Goal: Task Accomplishment & Management: Use online tool/utility

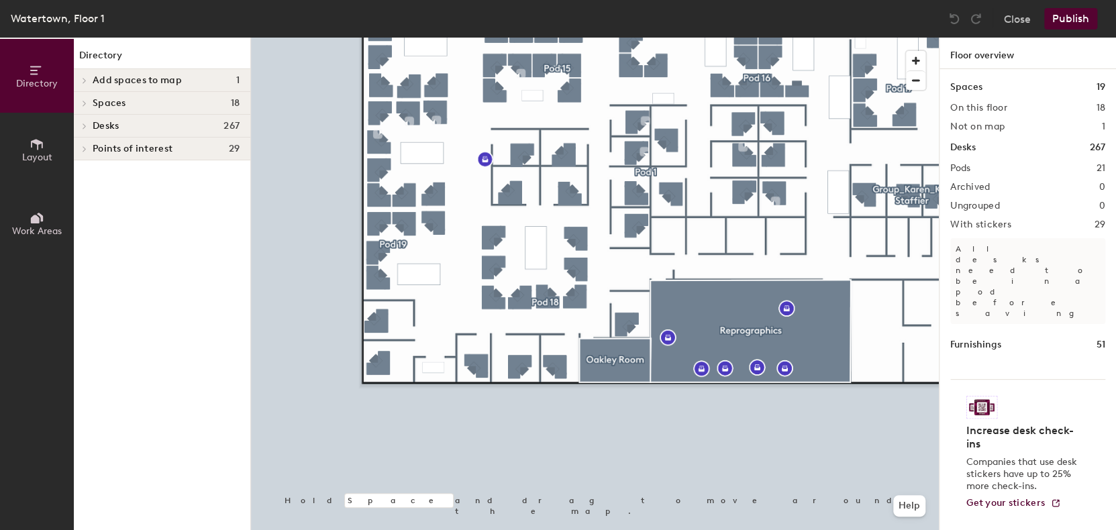
click at [377, 38] on div at bounding box center [595, 38] width 688 height 0
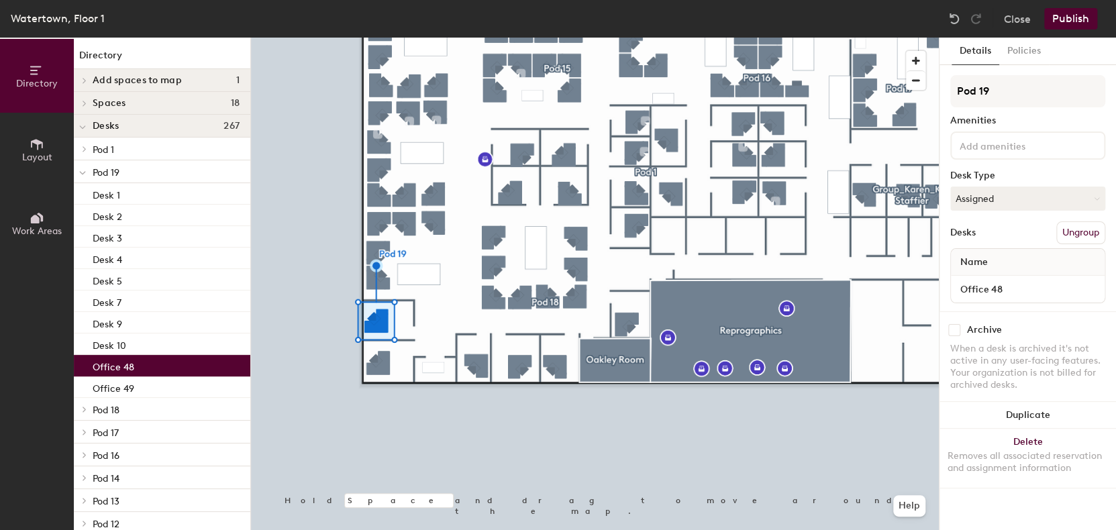
click at [981, 195] on button "Assigned" at bounding box center [1027, 199] width 155 height 24
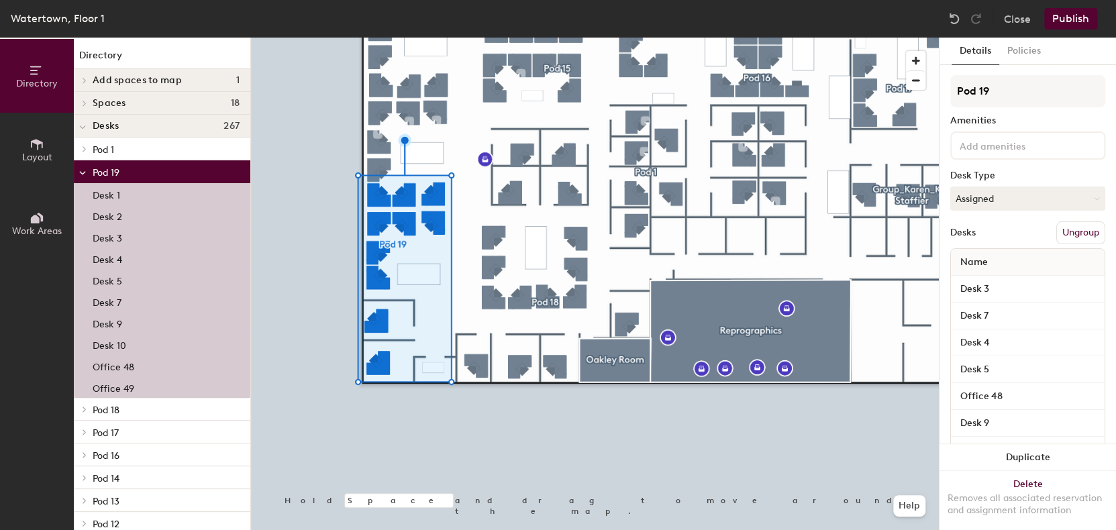
click at [1012, 197] on button "Assigned" at bounding box center [1027, 199] width 155 height 24
click at [985, 278] on div "Hoteled" at bounding box center [1018, 280] width 134 height 20
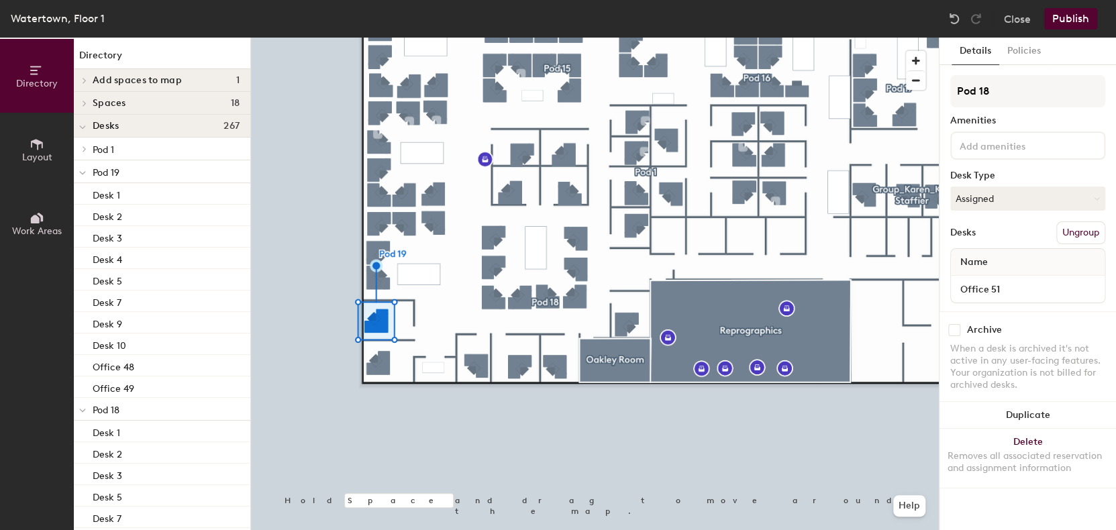
click at [1006, 189] on button "Assigned" at bounding box center [1027, 199] width 155 height 24
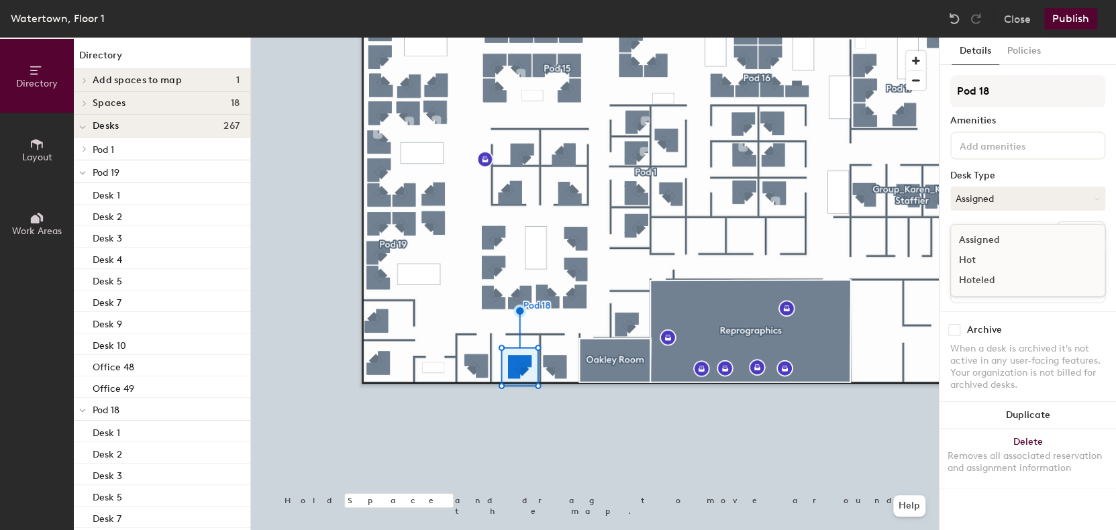
click at [983, 280] on div "Hoteled" at bounding box center [1018, 280] width 134 height 20
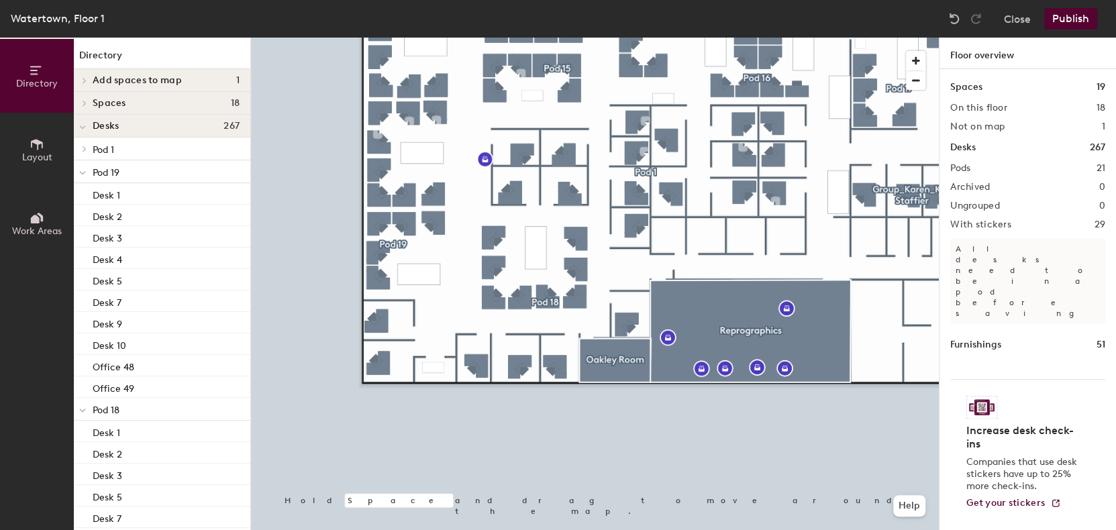
click at [1072, 17] on button "Publish" at bounding box center [1070, 18] width 53 height 21
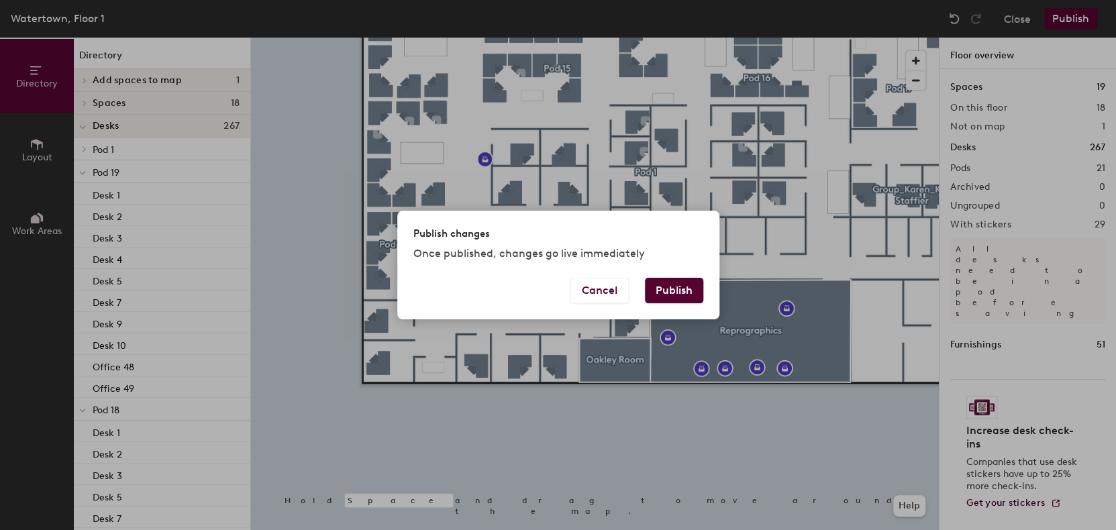
click at [680, 282] on button "Publish" at bounding box center [674, 290] width 58 height 25
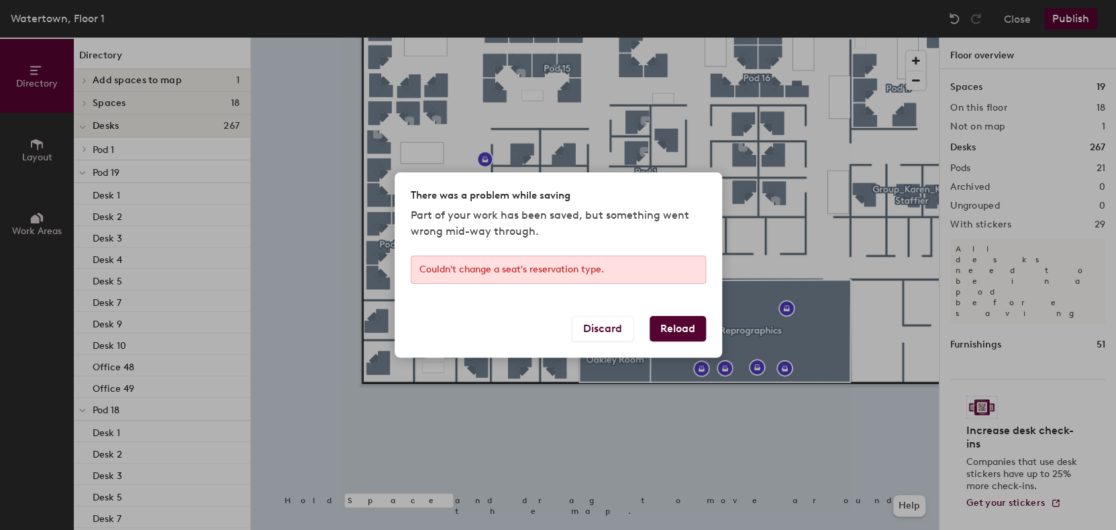
click at [657, 329] on button "Reload" at bounding box center [677, 328] width 56 height 25
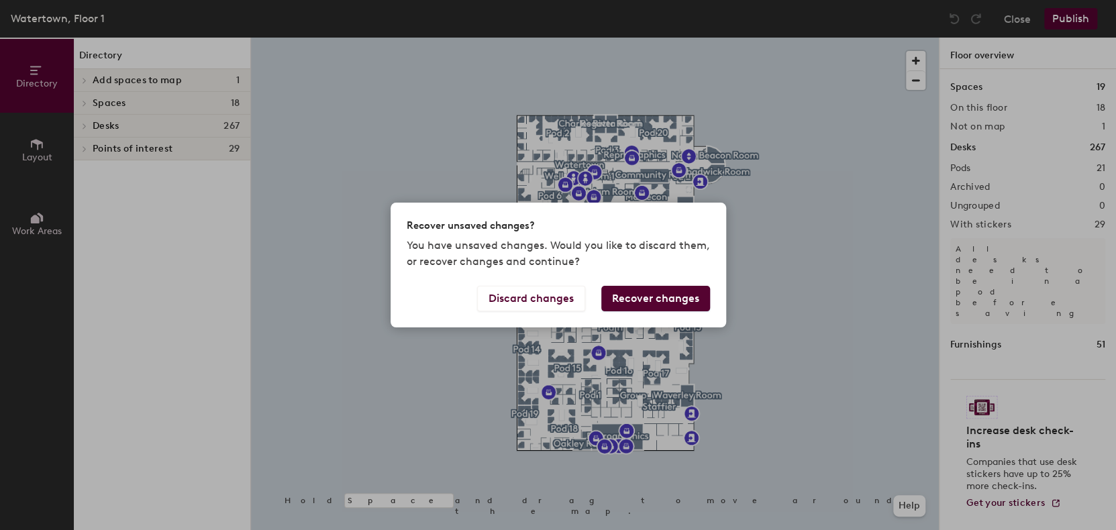
click at [641, 305] on button "Recover changes" at bounding box center [655, 298] width 109 height 25
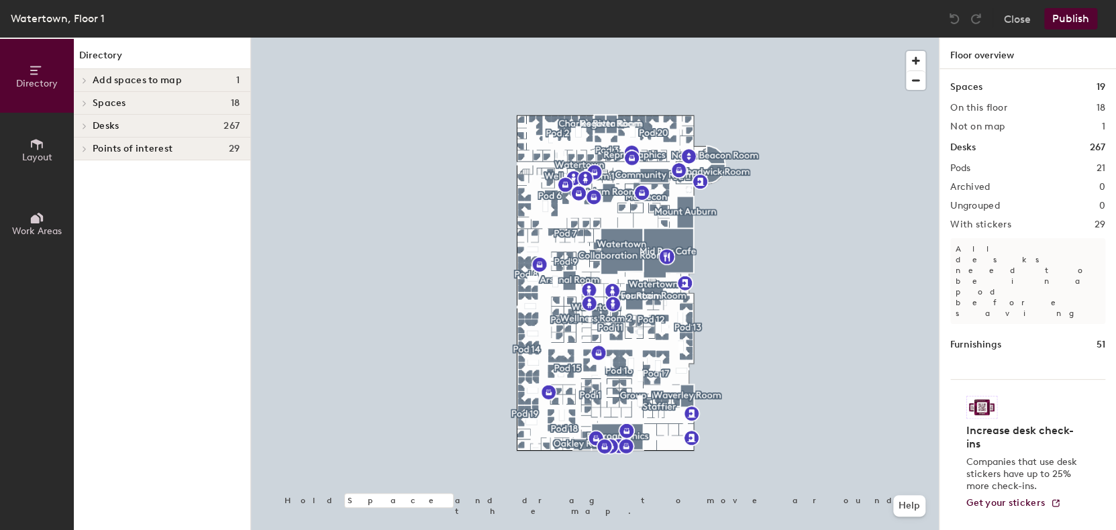
click at [1071, 20] on button "Publish" at bounding box center [1070, 18] width 53 height 21
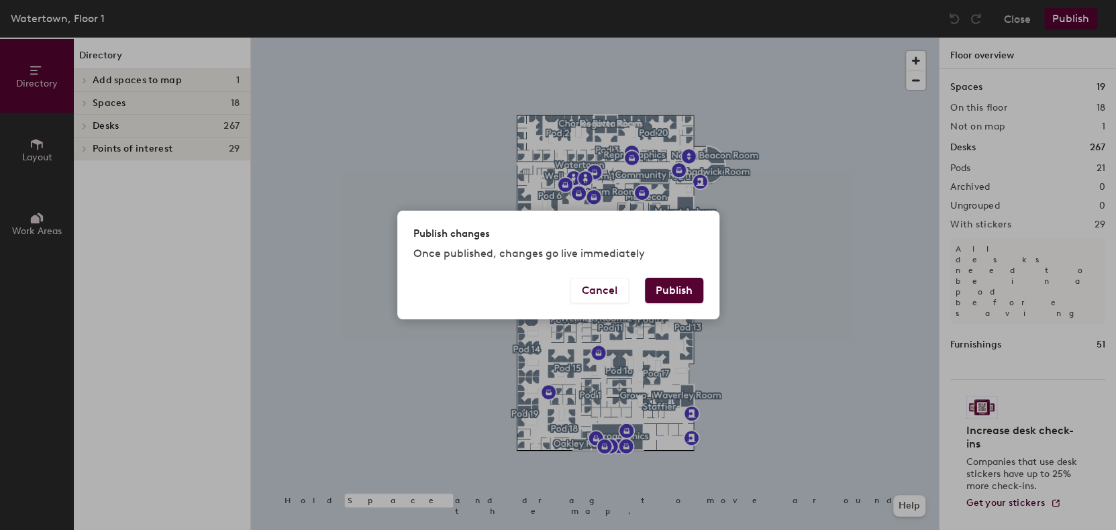
click at [658, 294] on button "Publish" at bounding box center [674, 290] width 58 height 25
